Goal: Task Accomplishment & Management: Manage account settings

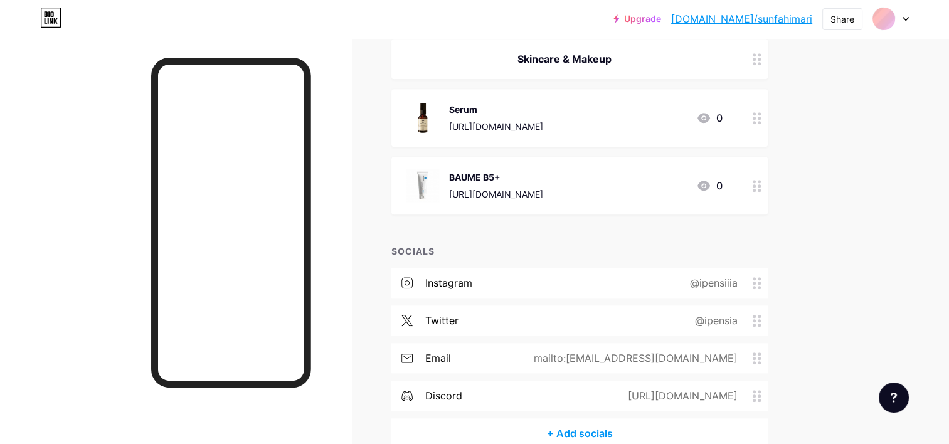
scroll to position [1012, 0]
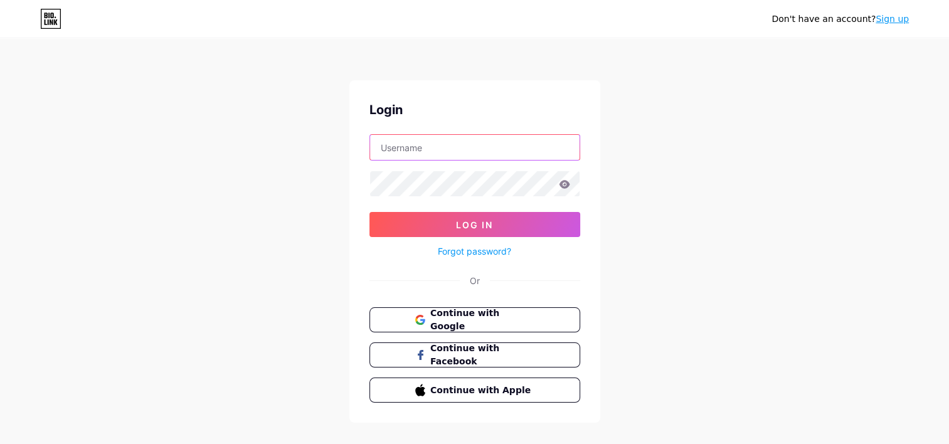
click at [393, 150] on input "text" at bounding box center [474, 147] width 209 height 25
type input "sunfahimari"
click at [369, 212] on button "Log In" at bounding box center [474, 224] width 211 height 25
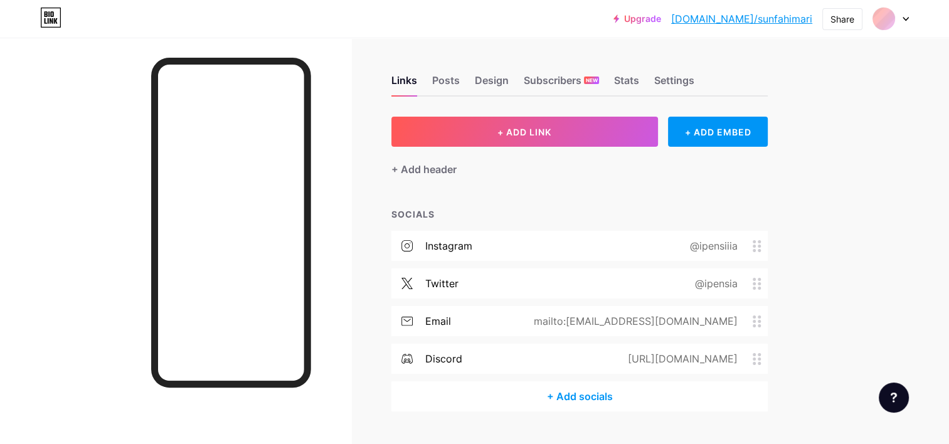
click at [905, 19] on icon at bounding box center [905, 19] width 5 height 3
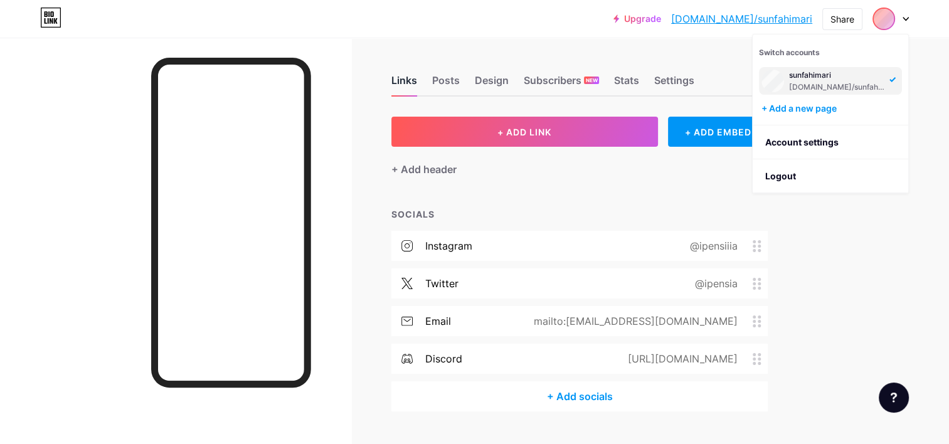
click at [396, 79] on div "Links" at bounding box center [404, 84] width 26 height 23
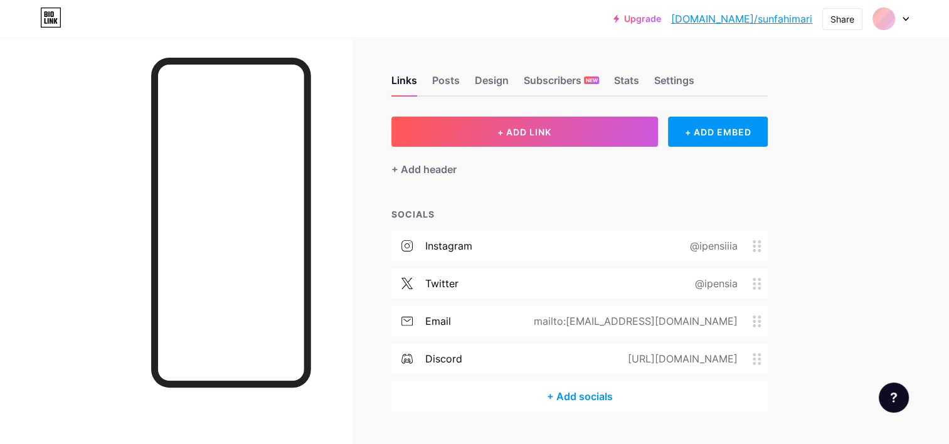
click at [149, 139] on div at bounding box center [175, 260] width 351 height 444
click at [444, 78] on div "Posts" at bounding box center [446, 84] width 28 height 23
click at [492, 75] on div "Design" at bounding box center [492, 84] width 34 height 23
click at [451, 78] on div "Posts" at bounding box center [446, 84] width 28 height 23
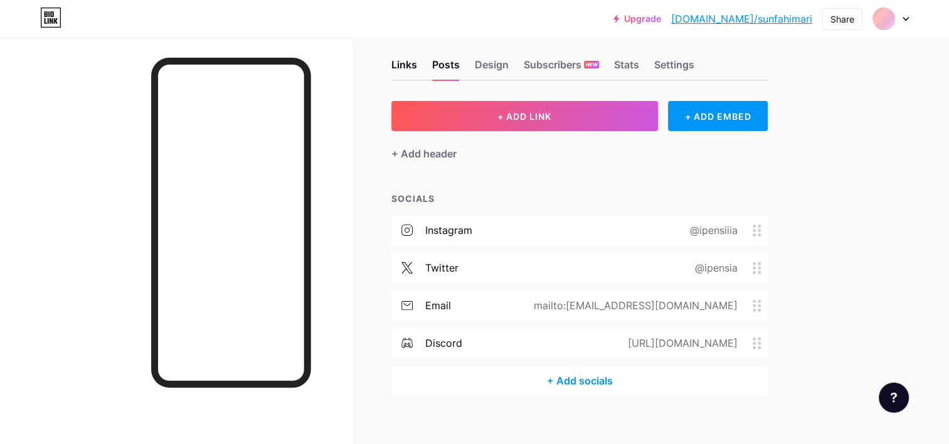
scroll to position [29, 0]
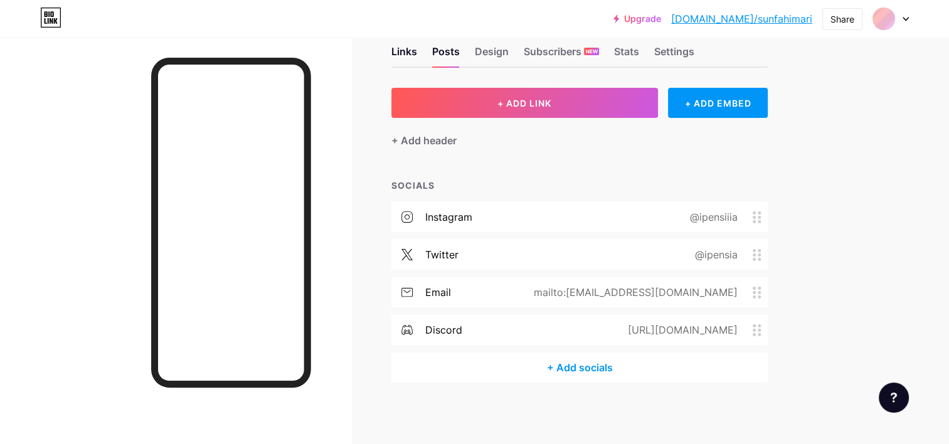
click at [376, 402] on div "Links Posts Design Subscribers NEW Stats Settings + ADD LINK + ADD EMBED + Add …" at bounding box center [410, 227] width 820 height 436
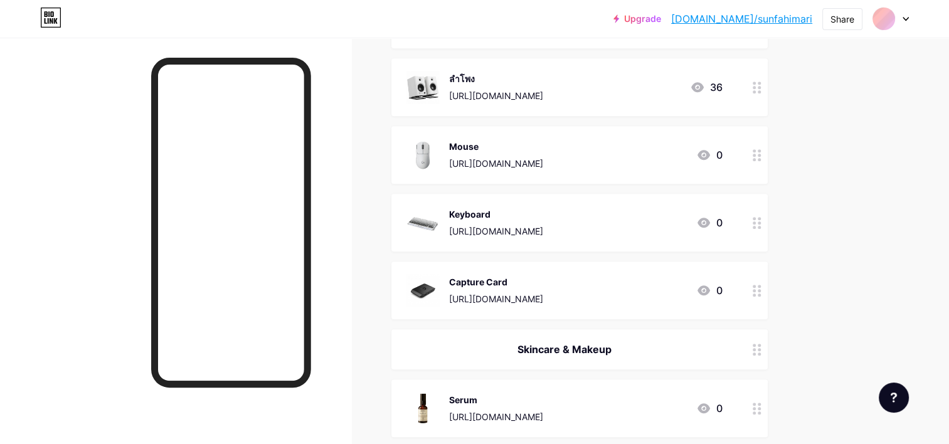
scroll to position [1095, 0]
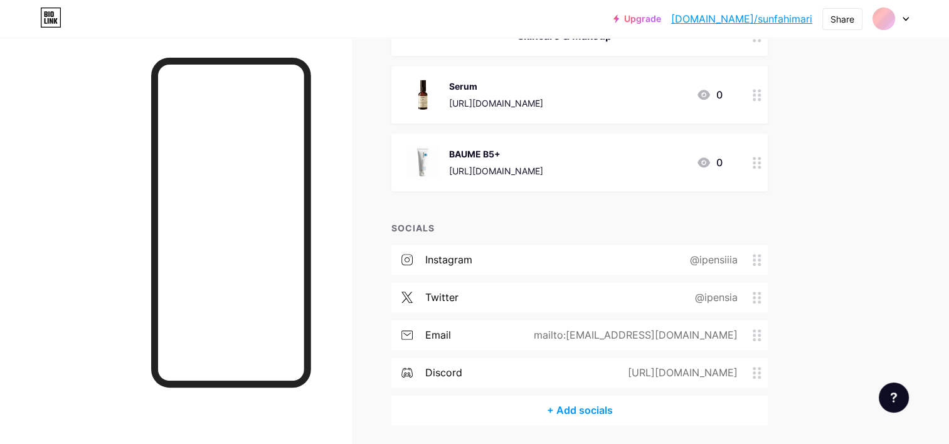
click at [756, 163] on icon at bounding box center [756, 163] width 9 height 12
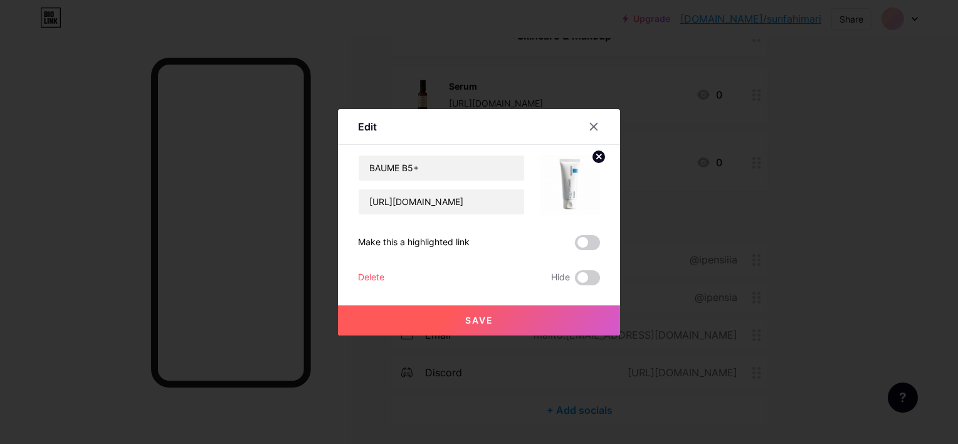
click at [374, 273] on div "Delete" at bounding box center [371, 277] width 26 height 15
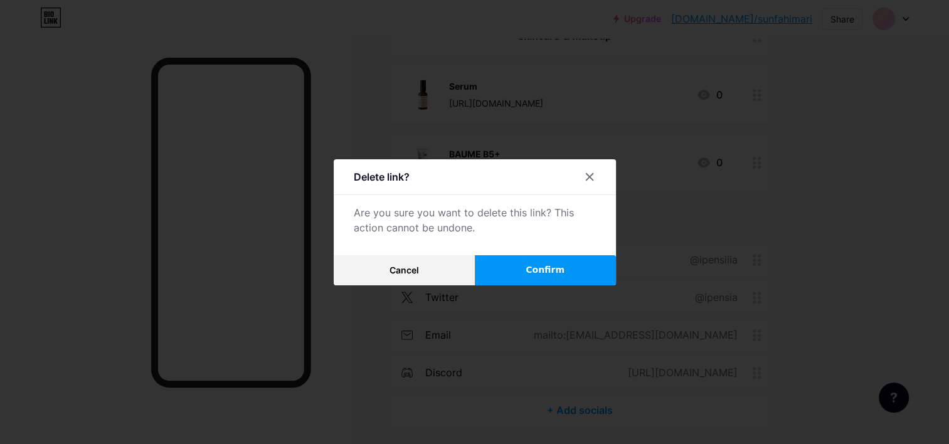
click at [515, 267] on button "Confirm" at bounding box center [545, 270] width 141 height 30
click at [587, 178] on icon at bounding box center [589, 176] width 7 height 7
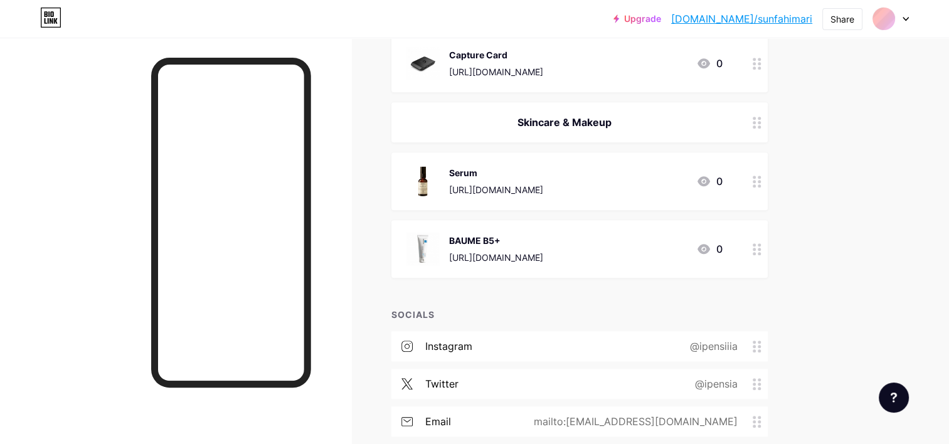
scroll to position [907, 0]
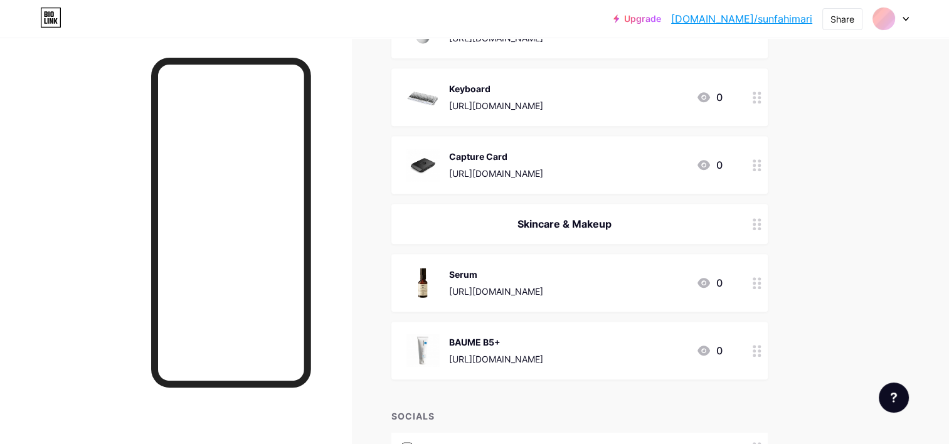
click at [751, 282] on div at bounding box center [756, 283] width 21 height 58
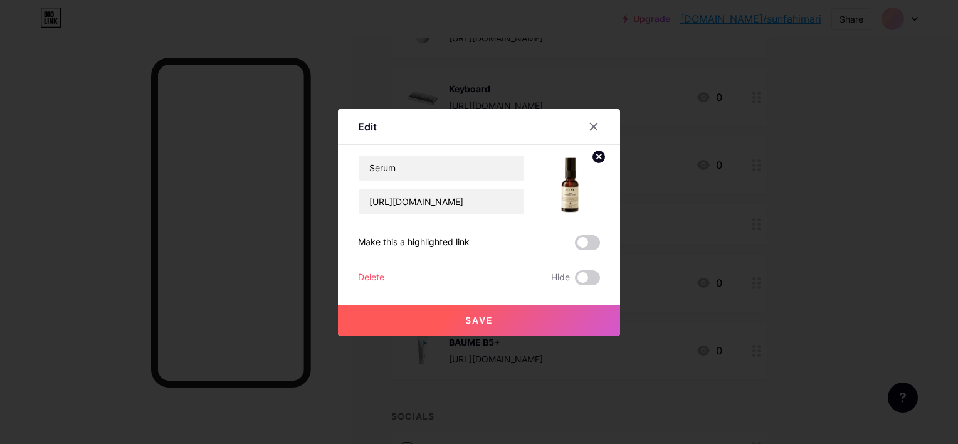
click at [358, 272] on div "Delete" at bounding box center [371, 277] width 26 height 15
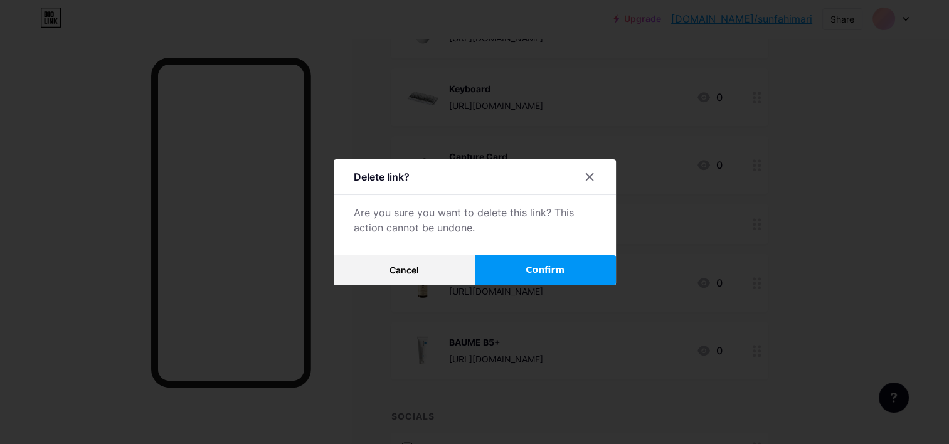
click at [504, 268] on button "Confirm" at bounding box center [545, 270] width 141 height 30
click at [379, 274] on button "Cancel" at bounding box center [404, 270] width 141 height 30
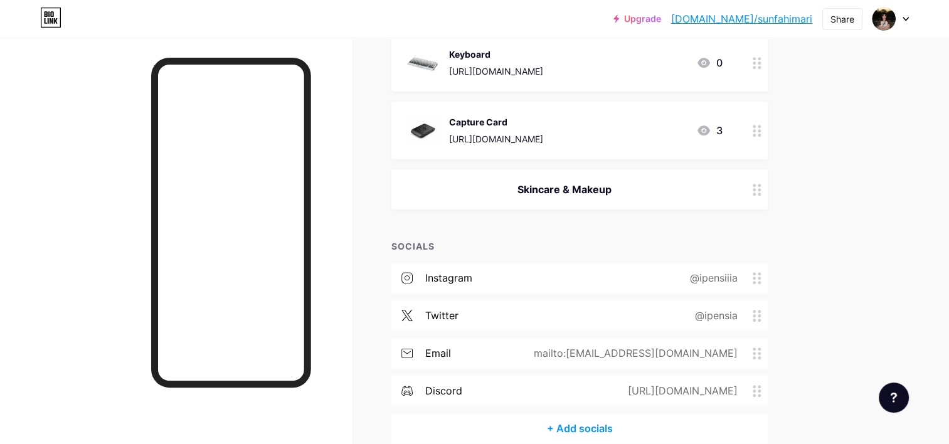
scroll to position [939, 0]
click at [754, 358] on circle at bounding box center [753, 359] width 3 height 3
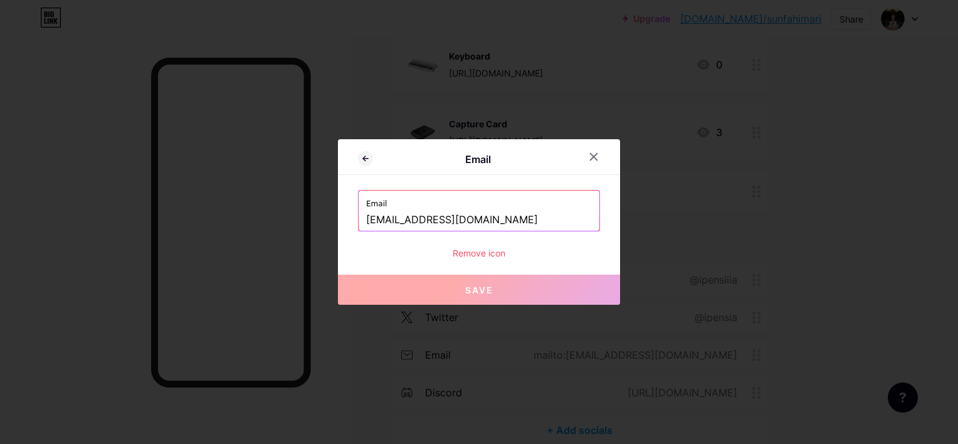
drag, startPoint x: 416, startPoint y: 219, endPoint x: 321, endPoint y: 218, distance: 95.3
click at [321, 218] on div "Email Email sunfahimari@gmail.com Remove icon Save" at bounding box center [479, 222] width 958 height 444
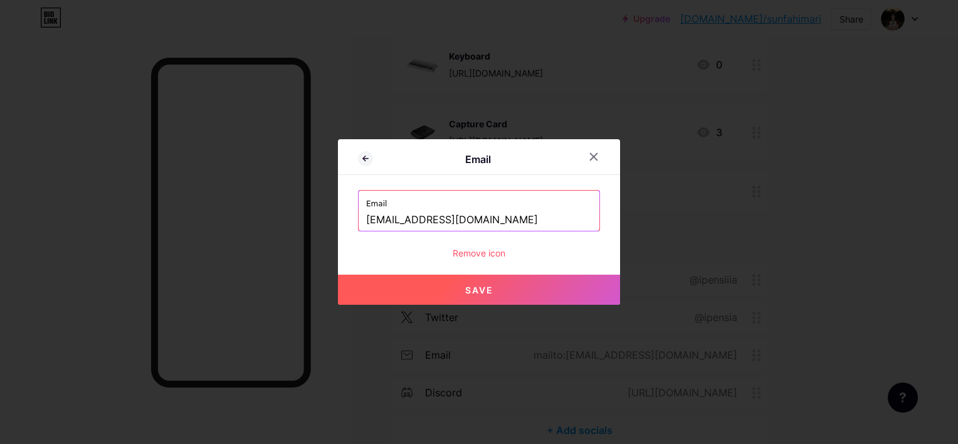
click at [433, 276] on button "Save" at bounding box center [479, 290] width 282 height 30
type input "mailto:Avarinnada@gmail.com"
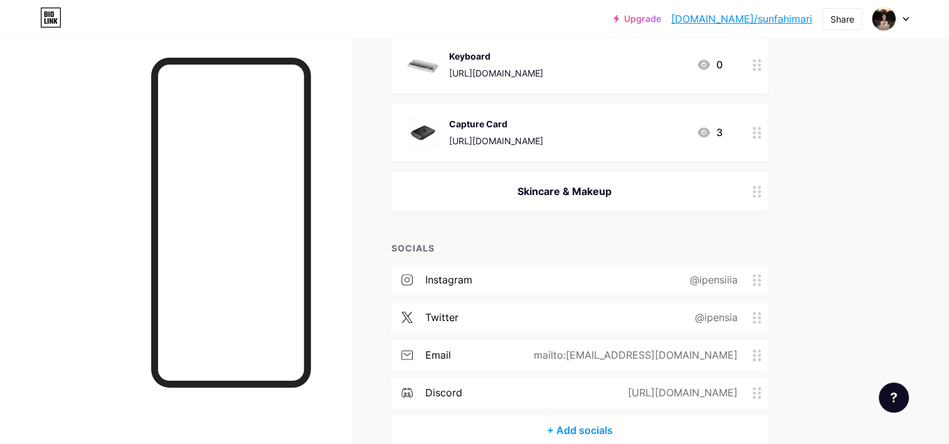
click at [758, 354] on circle at bounding box center [759, 355] width 3 height 3
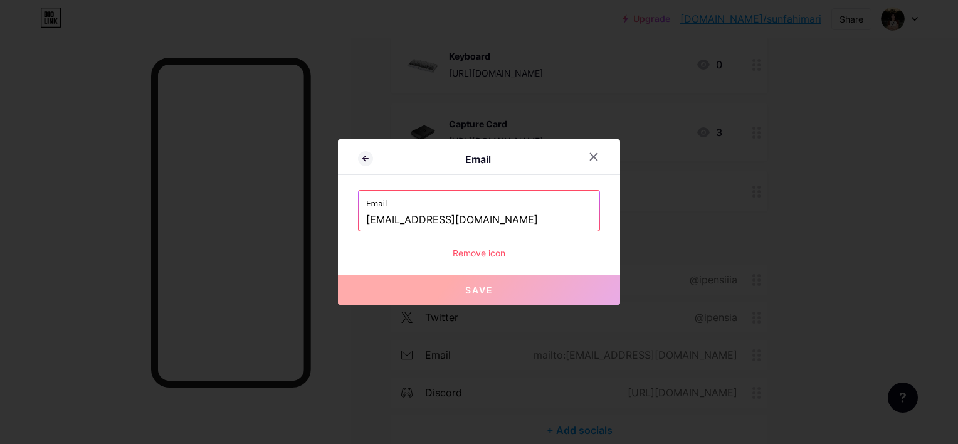
click at [487, 245] on div "Email Avarinnada@gmail.com Remove icon" at bounding box center [479, 225] width 242 height 70
click at [487, 250] on div "Remove icon" at bounding box center [479, 252] width 242 height 13
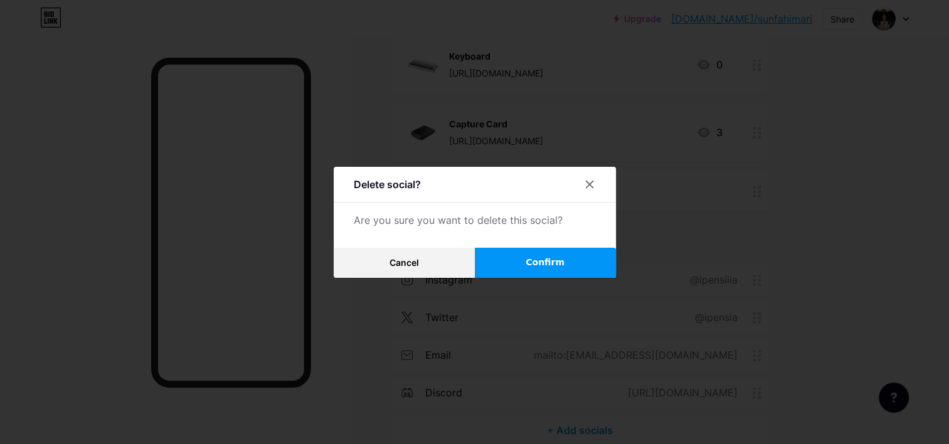
click at [529, 258] on span "Confirm" at bounding box center [544, 262] width 39 height 13
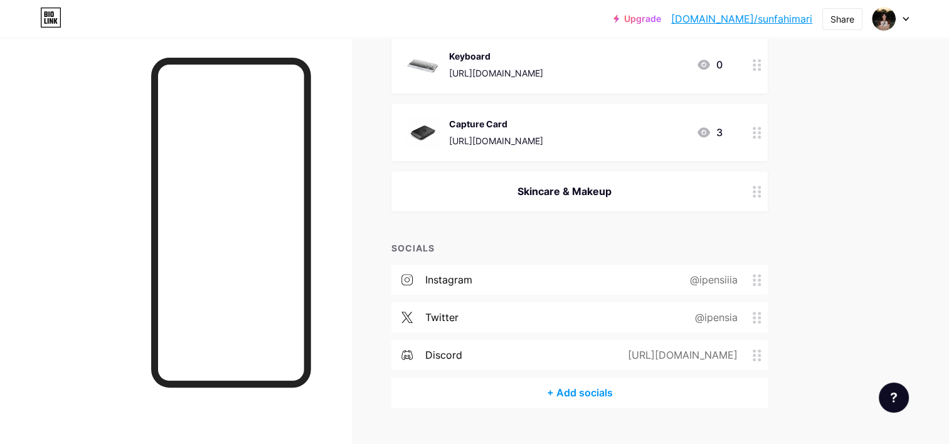
click at [759, 317] on circle at bounding box center [759, 317] width 3 height 3
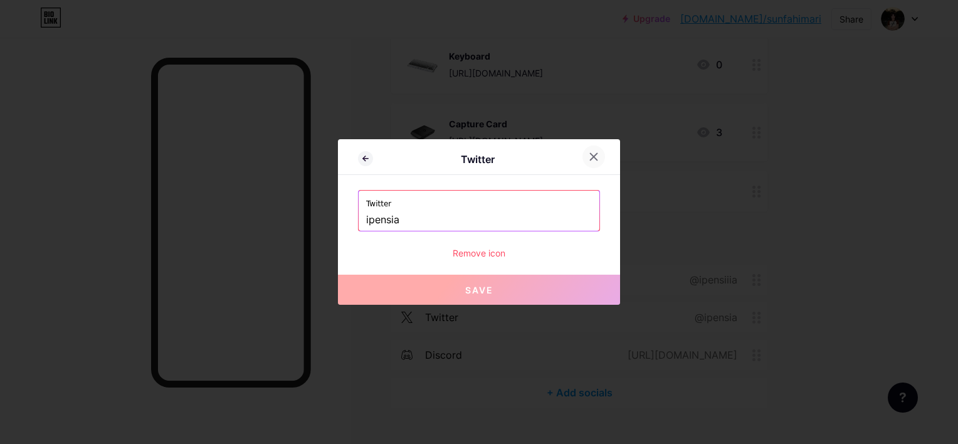
click at [589, 155] on icon at bounding box center [594, 157] width 10 height 10
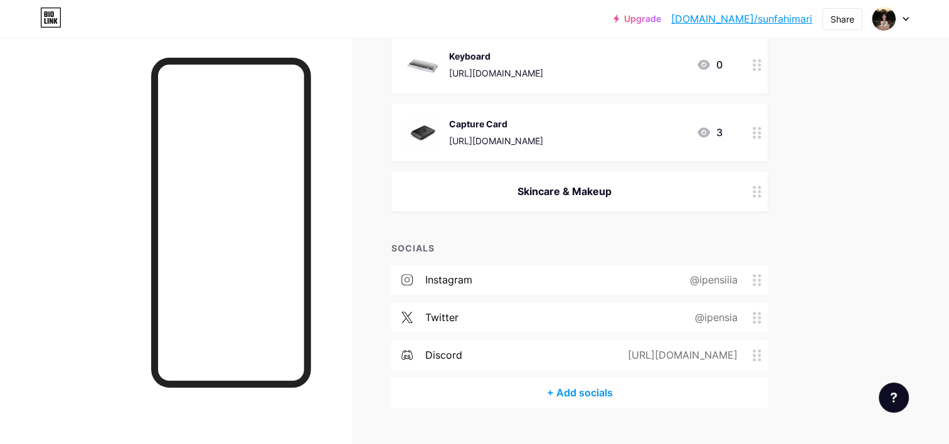
click at [758, 320] on circle at bounding box center [759, 321] width 3 height 3
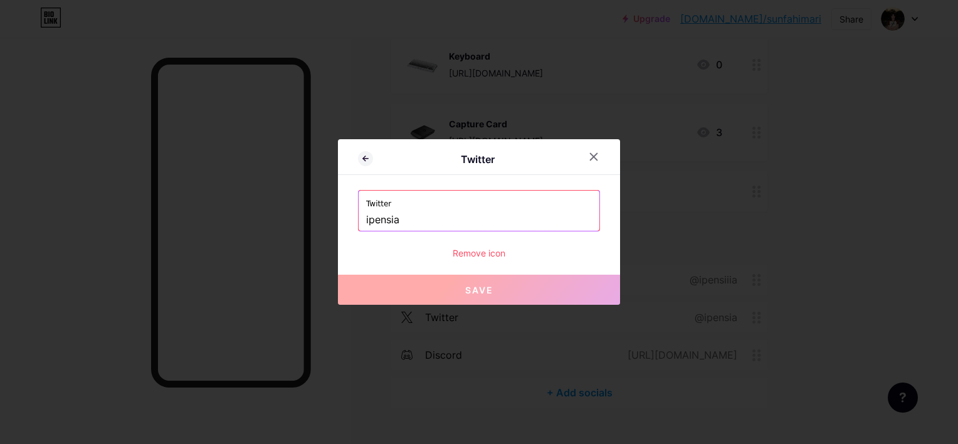
click at [473, 253] on div "Remove icon" at bounding box center [479, 252] width 242 height 13
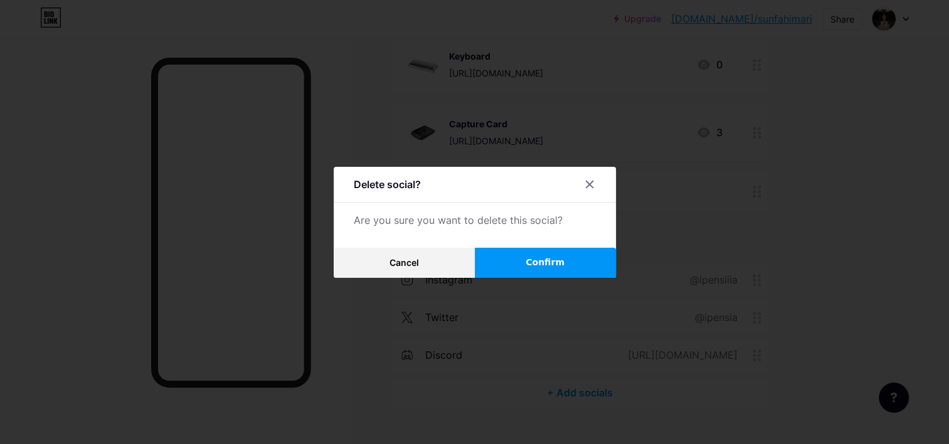
click at [494, 261] on button "Confirm" at bounding box center [545, 263] width 141 height 30
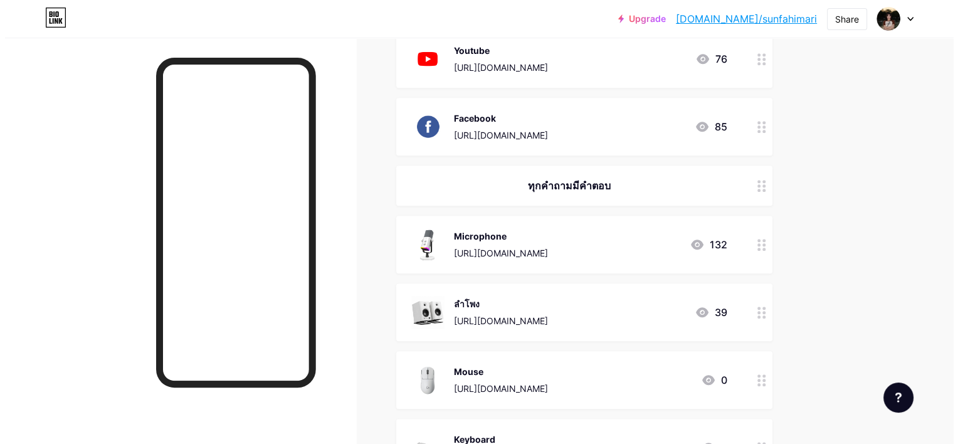
scroll to position [551, 0]
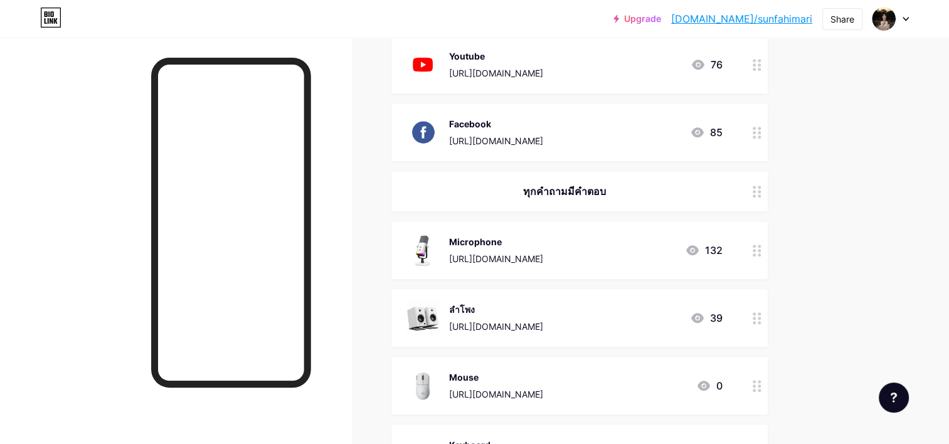
click at [755, 324] on div at bounding box center [756, 318] width 21 height 58
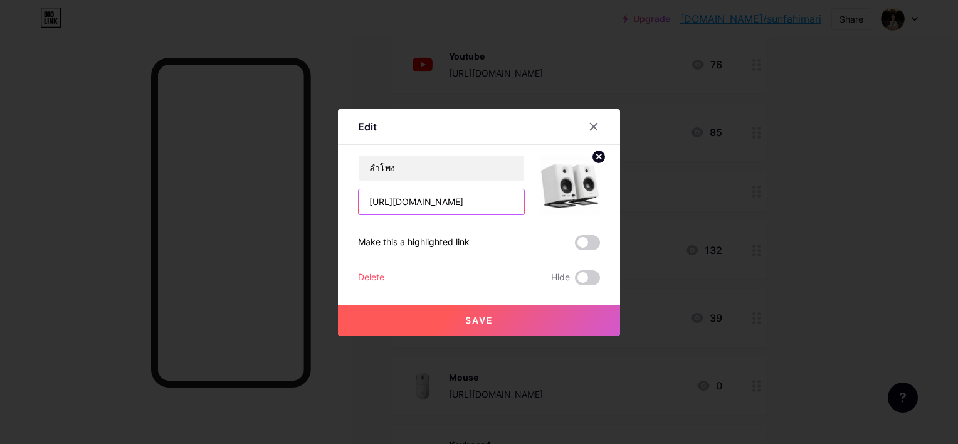
click at [502, 203] on input "[URL][DOMAIN_NAME]" at bounding box center [442, 201] width 166 height 25
click at [406, 168] on input "ลำโพง" at bounding box center [442, 168] width 166 height 25
paste input "Speaker"
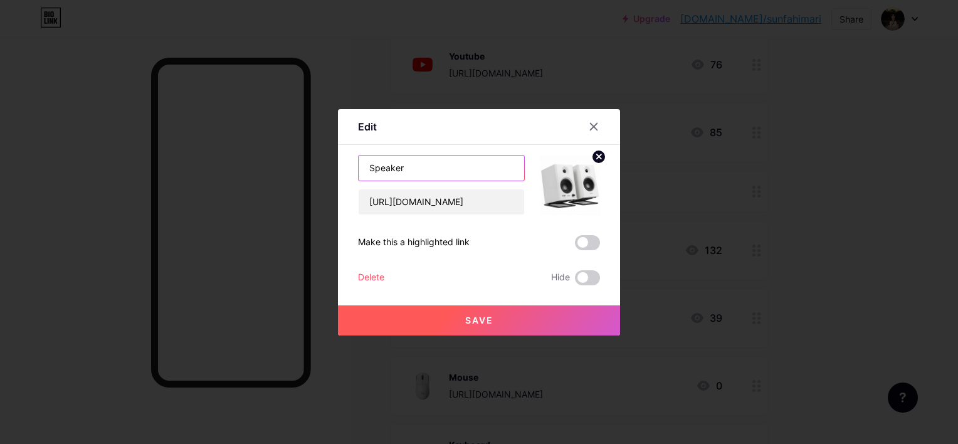
type input "Speaker"
click at [463, 327] on button "Save" at bounding box center [479, 320] width 282 height 30
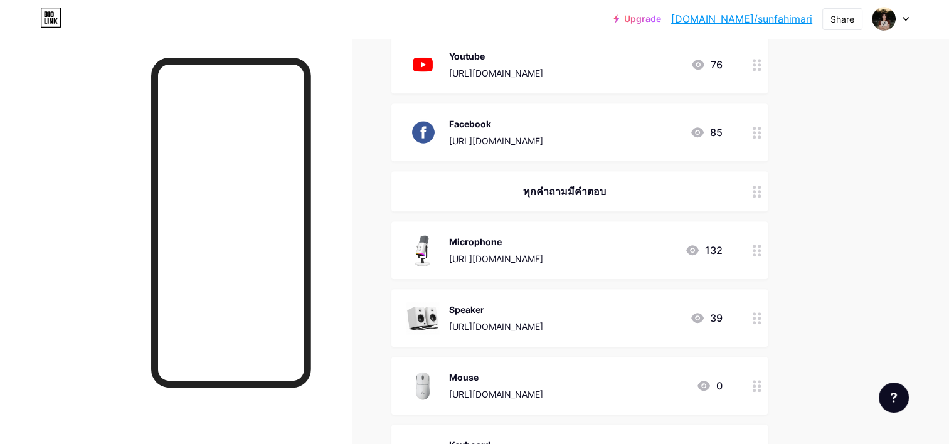
click at [757, 135] on icon at bounding box center [756, 133] width 9 height 12
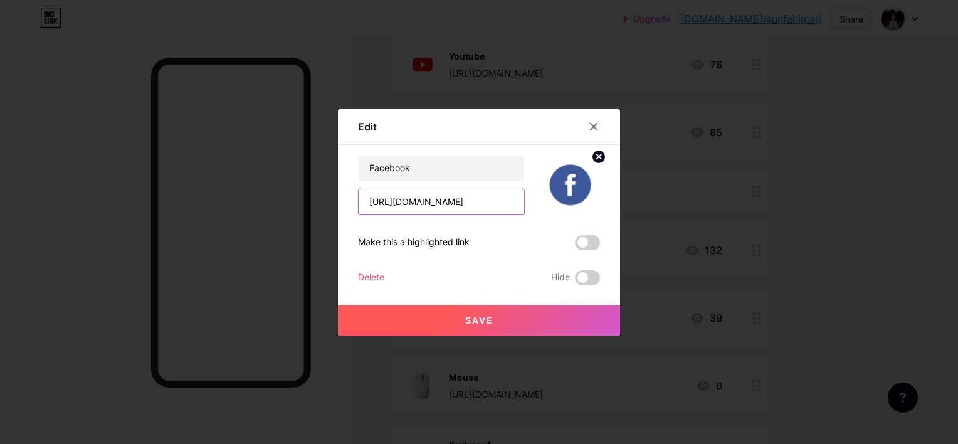
click at [485, 202] on input "[URL][DOMAIN_NAME]" at bounding box center [442, 201] width 166 height 25
paste input "share/1DhrdW7mTt/?mibextid=wwXIfr"
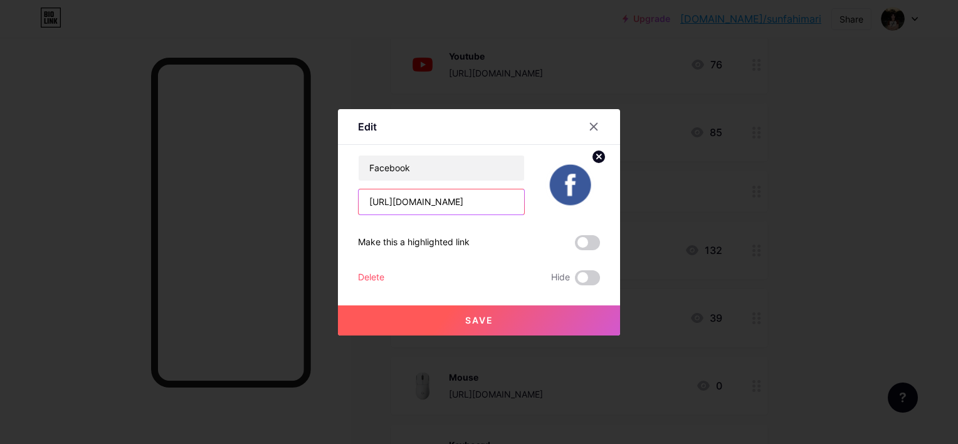
type input "https://www.facebook.com/share/1DhrdW7mTt/?mibextid=wwXIfr"
click at [490, 309] on button "Save" at bounding box center [479, 320] width 282 height 30
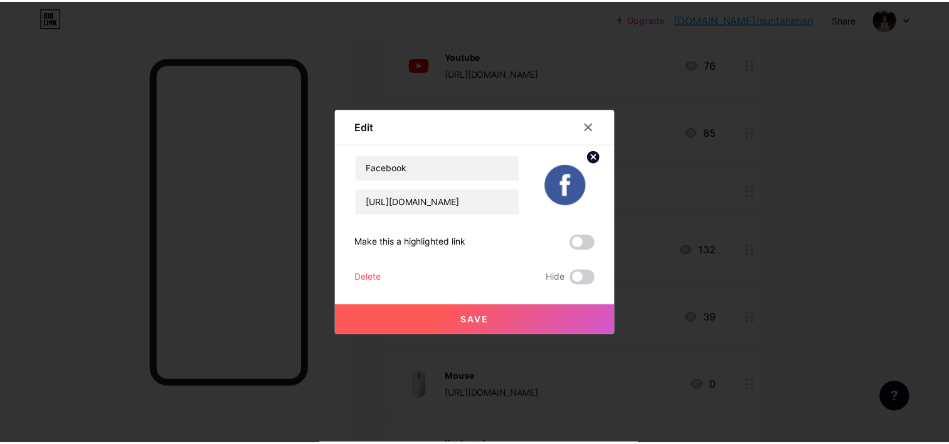
scroll to position [0, 0]
